Goal: Information Seeking & Learning: Learn about a topic

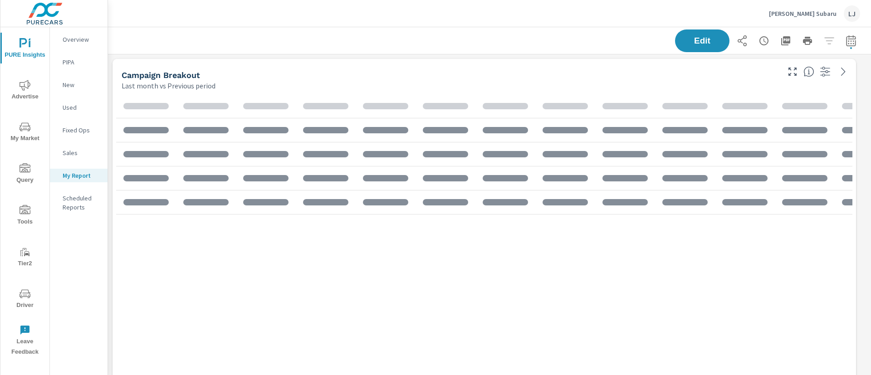
scroll to position [1903, 774]
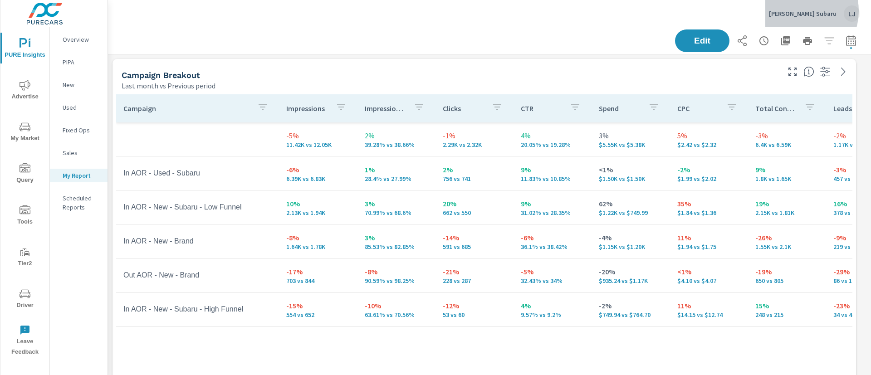
click at [804, 11] on p "[PERSON_NAME] Subaru" at bounding box center [803, 14] width 68 height 8
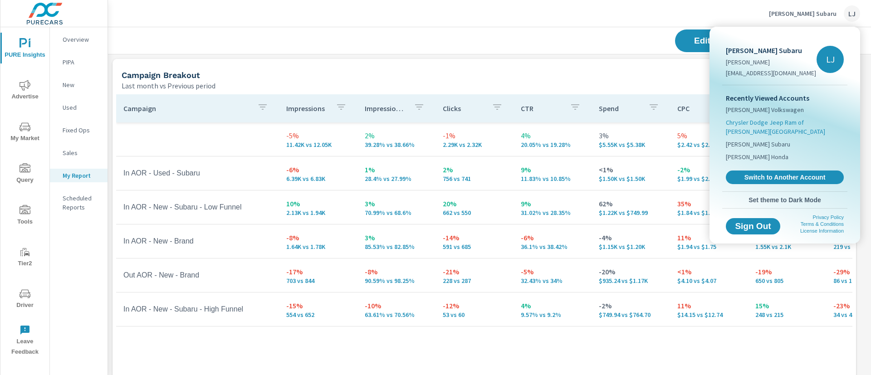
click at [769, 122] on span "Chrysler Dodge Jeep Ram of [PERSON_NAME][GEOGRAPHIC_DATA]" at bounding box center [785, 127] width 118 height 18
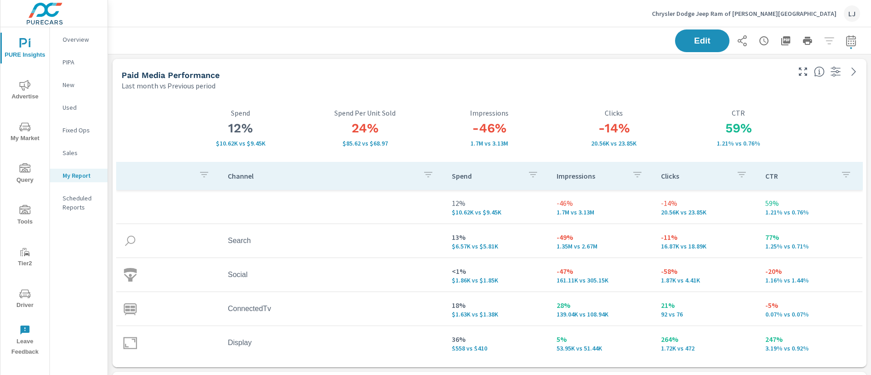
scroll to position [1590, 774]
click at [23, 137] on span "My Market" at bounding box center [25, 133] width 44 height 22
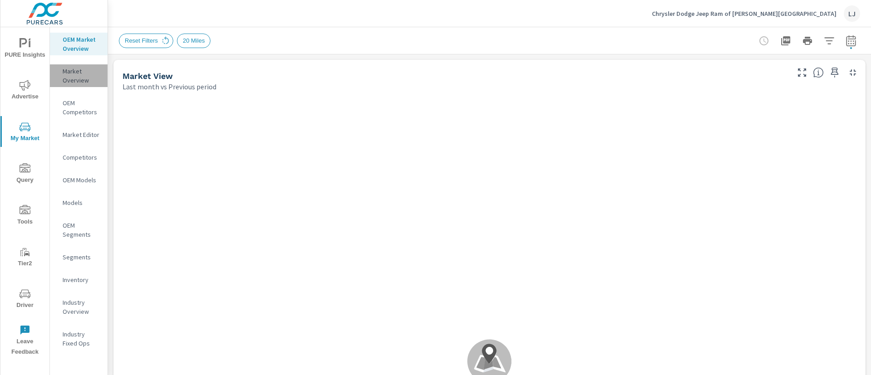
click at [78, 76] on p "Market Overview" at bounding box center [82, 76] width 38 height 18
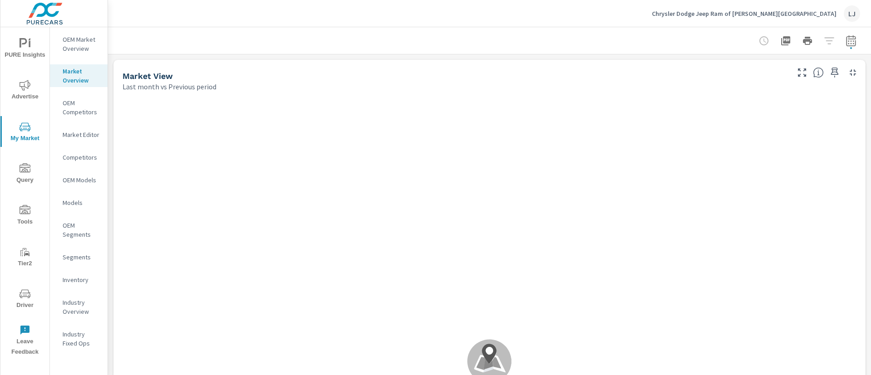
click at [846, 37] on icon "button" at bounding box center [851, 40] width 10 height 11
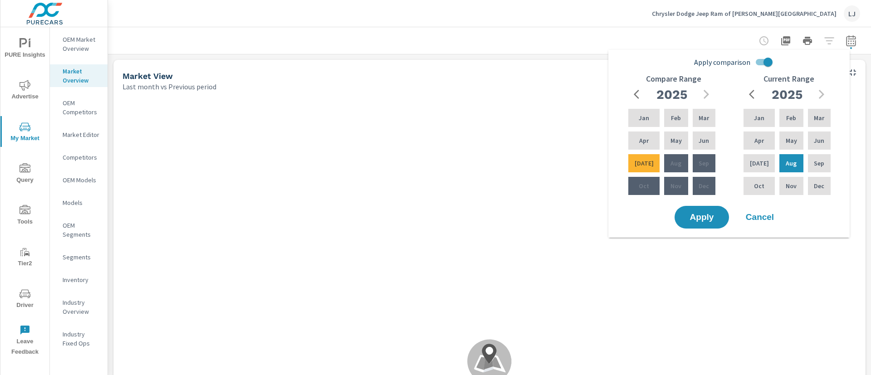
click at [855, 44] on div at bounding box center [489, 40] width 763 height 27
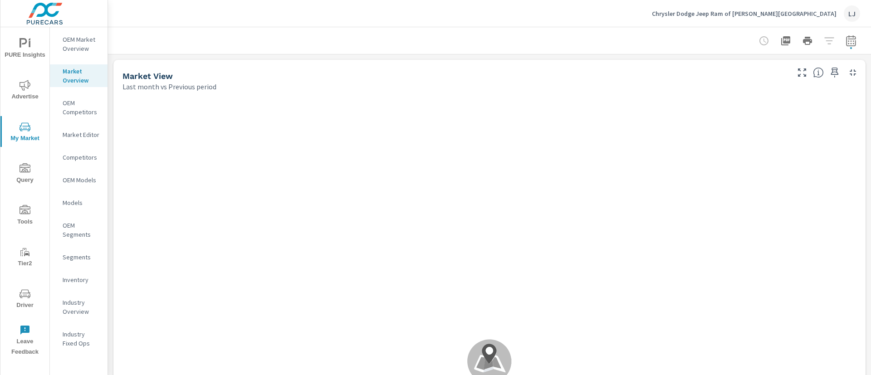
click at [24, 84] on icon "nav menu" at bounding box center [24, 85] width 11 height 10
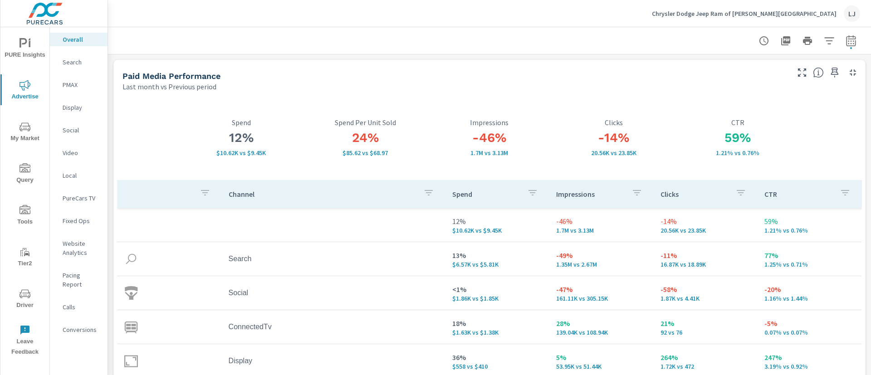
click at [26, 123] on icon "nav menu" at bounding box center [24, 126] width 11 height 9
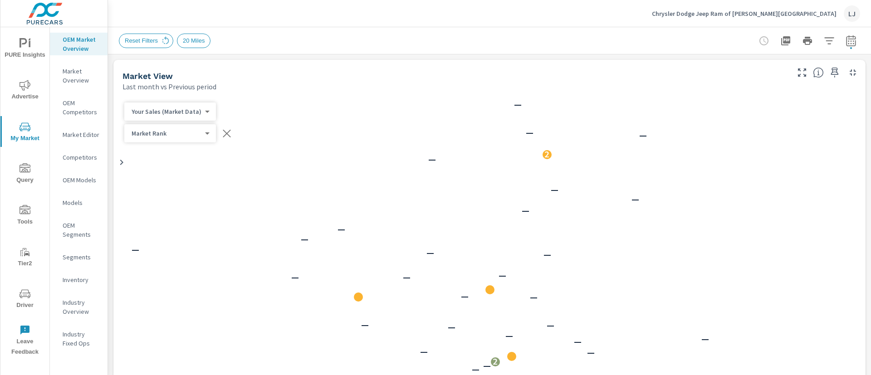
click at [97, 135] on p "Market Editor" at bounding box center [82, 134] width 38 height 9
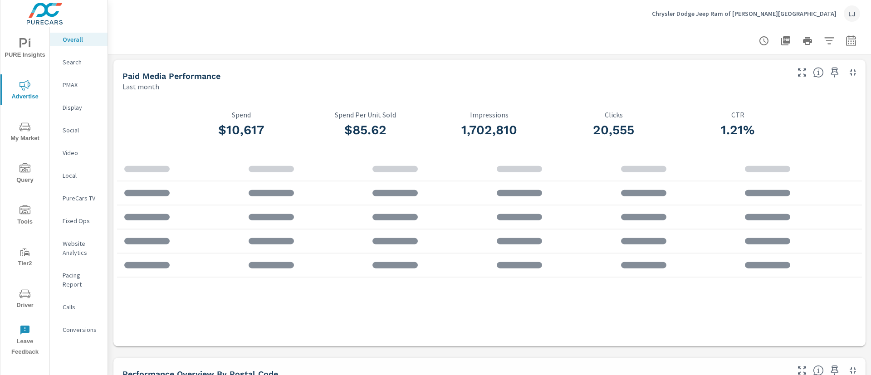
click at [27, 310] on button "Driver" at bounding box center [24, 298] width 49 height 31
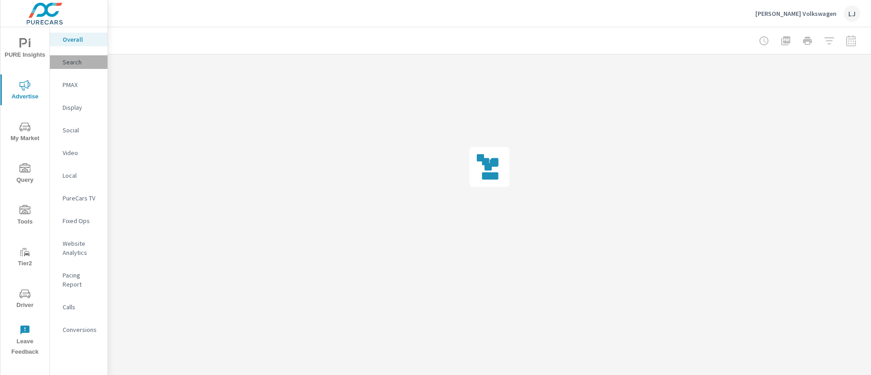
click at [67, 63] on p "Search" at bounding box center [82, 62] width 38 height 9
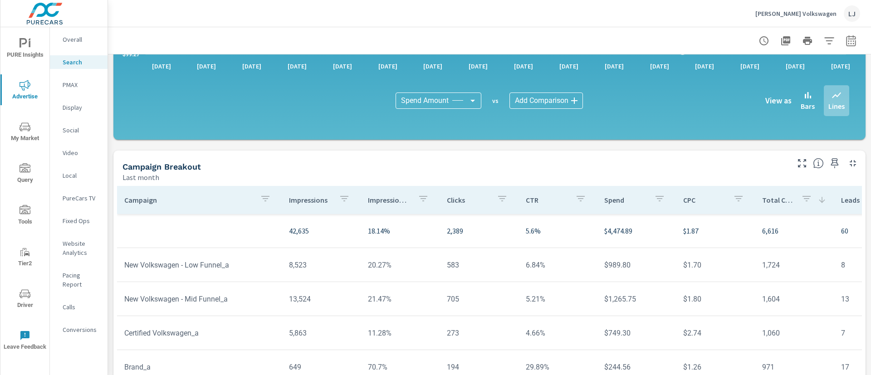
scroll to position [646, 0]
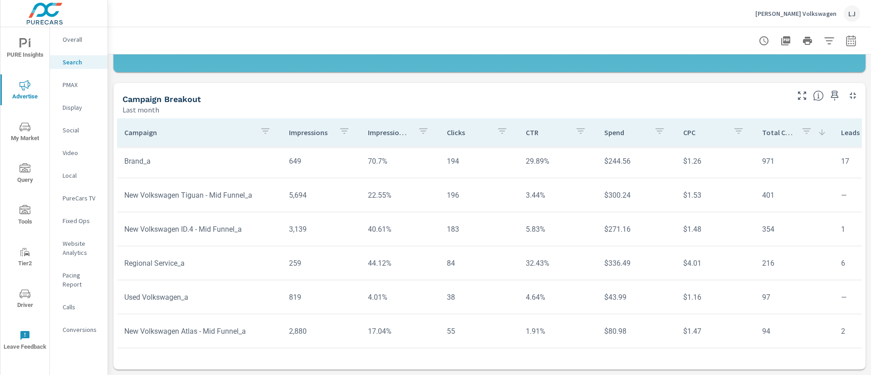
scroll to position [143, 0]
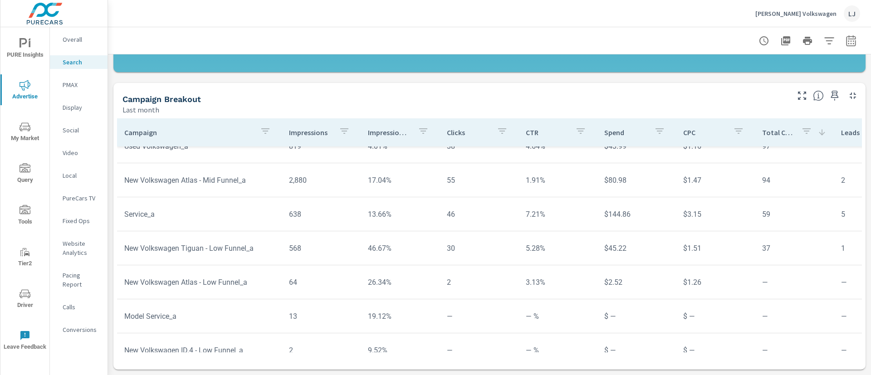
scroll to position [316, 0]
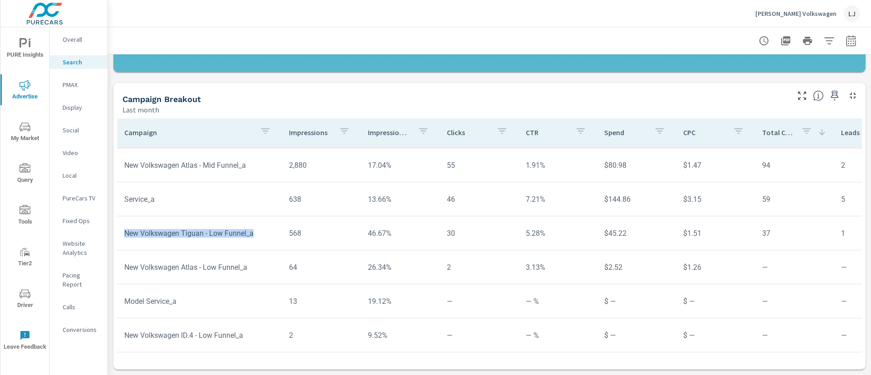
drag, startPoint x: 122, startPoint y: 223, endPoint x: 275, endPoint y: 230, distance: 153.9
click at [275, 230] on td "New Volkswagen Tiguan - Low Funnel_a" at bounding box center [199, 233] width 165 height 23
copy td "New Volkswagen Tiguan - Low Funnel_a"
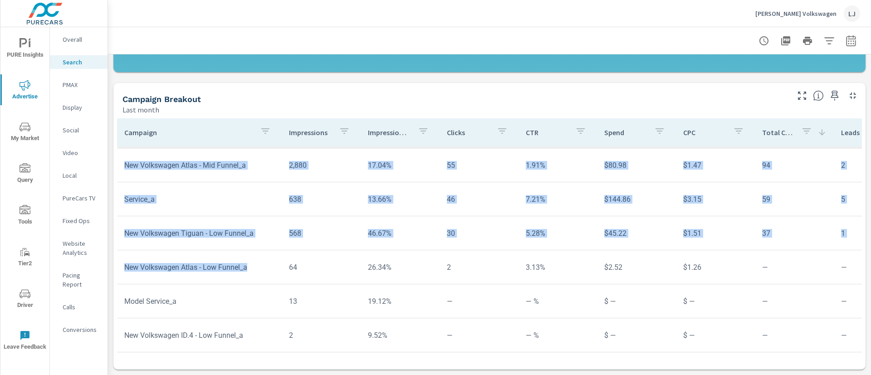
drag, startPoint x: 254, startPoint y: 254, endPoint x: 114, endPoint y: 250, distance: 140.2
click at [114, 250] on div "Campaign Impressions Impression Share Clicks CTR Spend CPC Total Conversions Le…" at bounding box center [489, 242] width 752 height 255
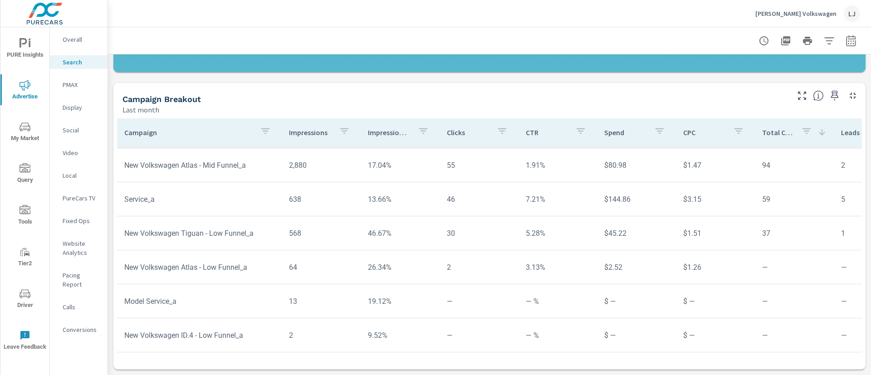
click at [269, 284] on tr "Model Service_a 13 19.12% — — % $ — $ — — — — $ — — % 58.82% 20.59%" at bounding box center [711, 301] width 1189 height 34
drag, startPoint x: 251, startPoint y: 260, endPoint x: 123, endPoint y: 256, distance: 128.4
click at [123, 256] on td "New Volkswagen Atlas - Low Funnel_a" at bounding box center [199, 267] width 165 height 23
copy td "New Volkswagen Atlas - Low Funnel_a"
drag, startPoint x: 248, startPoint y: 329, endPoint x: 116, endPoint y: 327, distance: 132.0
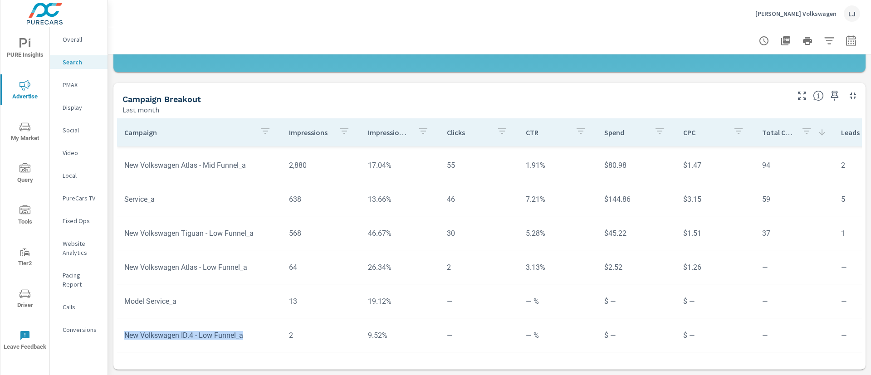
click at [116, 327] on div "Campaign Impressions Impression Share Clicks CTR Spend CPC Total Conversions Le…" at bounding box center [489, 242] width 752 height 255
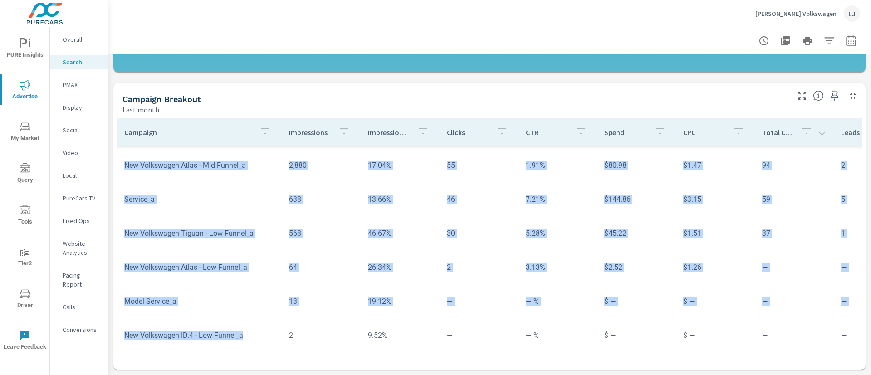
click at [190, 324] on td "New Volkswagen ID.4 - Low Funnel_a" at bounding box center [199, 335] width 165 height 23
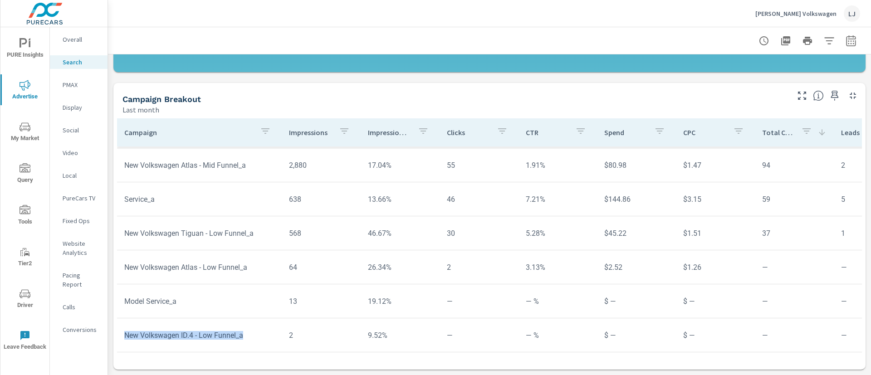
drag, startPoint x: 248, startPoint y: 322, endPoint x: 118, endPoint y: 317, distance: 129.8
click at [118, 324] on td "New Volkswagen ID.4 - Low Funnel_a" at bounding box center [199, 335] width 165 height 23
copy td "New Volkswagen ID.4 - Low Funnel_a"
